Goal: Check status

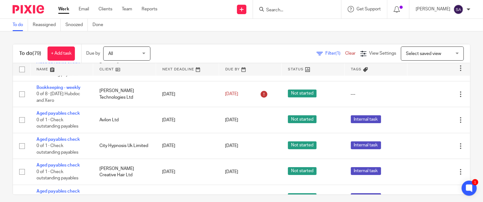
scroll to position [31, 0]
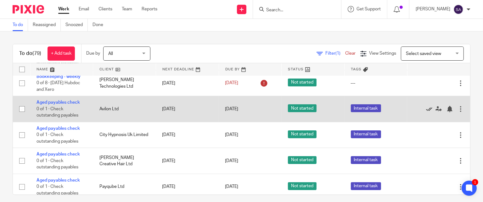
click at [426, 109] on icon at bounding box center [429, 109] width 6 height 6
click at [426, 110] on icon at bounding box center [429, 109] width 6 height 6
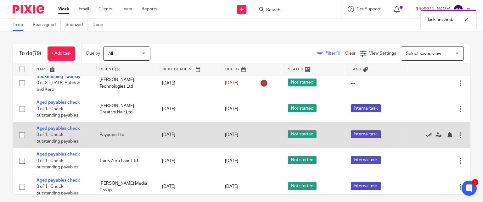
click at [426, 134] on icon at bounding box center [429, 135] width 6 height 6
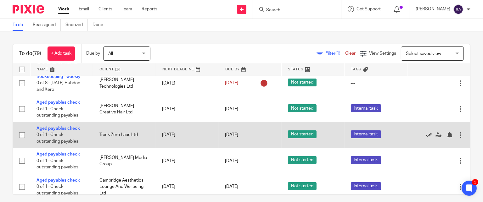
click at [426, 135] on icon at bounding box center [429, 135] width 6 height 6
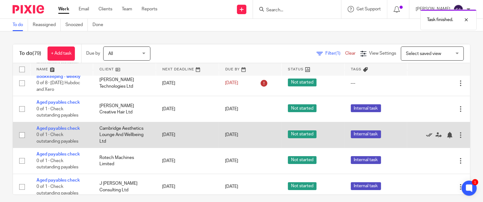
click at [426, 135] on icon at bounding box center [429, 135] width 6 height 6
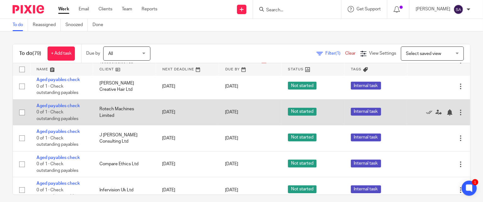
scroll to position [63, 0]
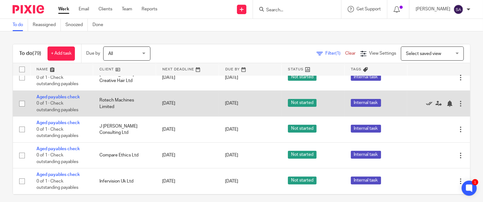
click at [426, 104] on icon at bounding box center [429, 104] width 6 height 6
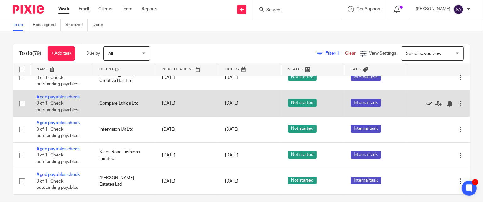
click at [426, 104] on icon at bounding box center [429, 104] width 6 height 6
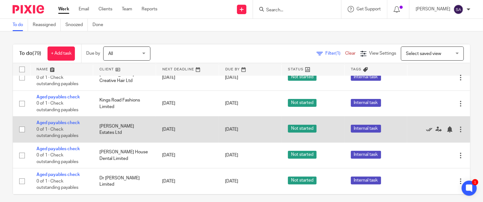
click at [426, 129] on icon at bounding box center [429, 130] width 6 height 6
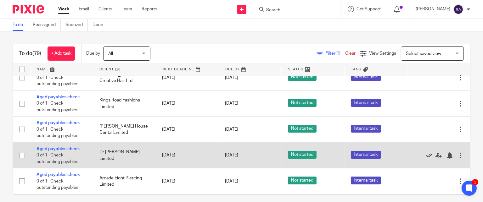
click at [426, 156] on icon at bounding box center [429, 156] width 6 height 6
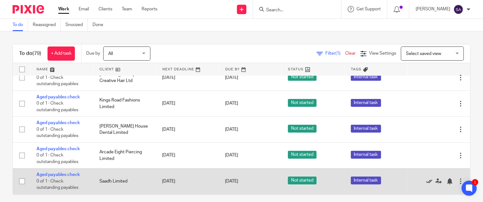
click at [426, 181] on icon at bounding box center [429, 182] width 6 height 6
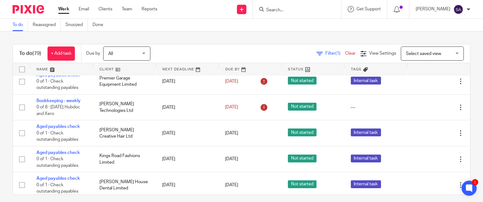
scroll to position [0, 0]
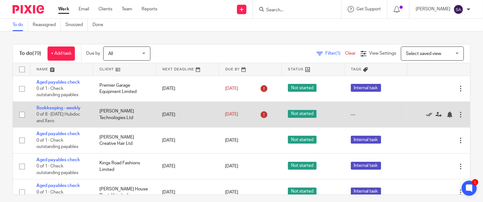
click at [426, 114] on icon at bounding box center [429, 115] width 6 height 6
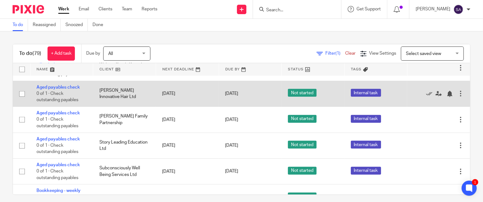
scroll to position [346, 0]
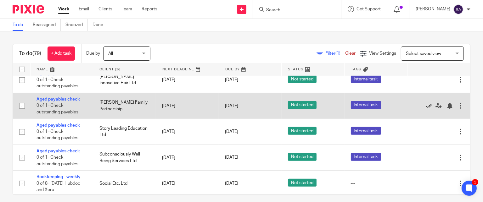
click at [426, 108] on icon at bounding box center [429, 106] width 6 height 6
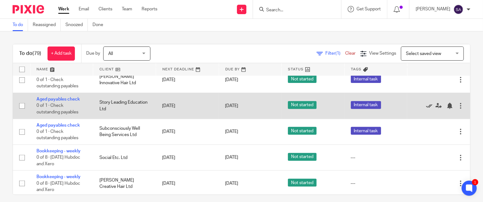
click at [426, 109] on icon at bounding box center [429, 106] width 6 height 6
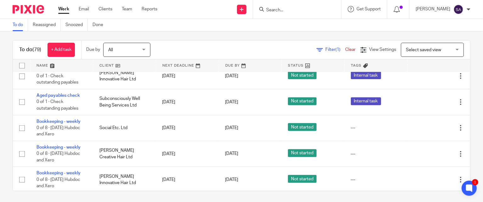
scroll to position [5, 0]
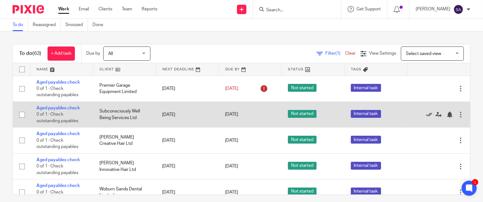
click at [426, 115] on icon at bounding box center [429, 115] width 6 height 6
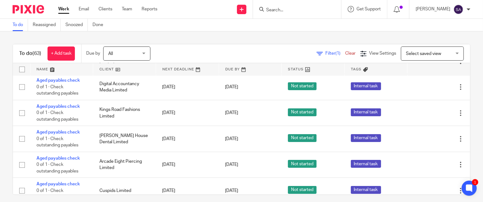
scroll to position [189, 0]
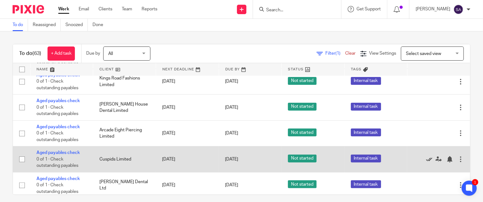
click at [426, 160] on icon at bounding box center [429, 160] width 6 height 6
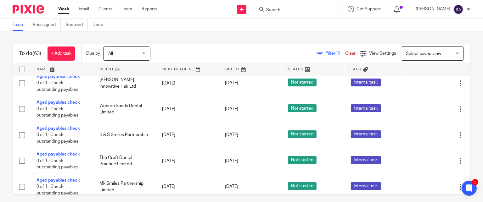
scroll to position [0, 0]
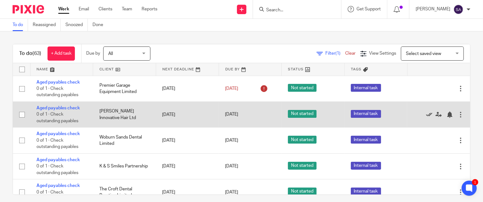
click at [426, 114] on icon at bounding box center [429, 115] width 6 height 6
